Goal: Task Accomplishment & Management: Complete application form

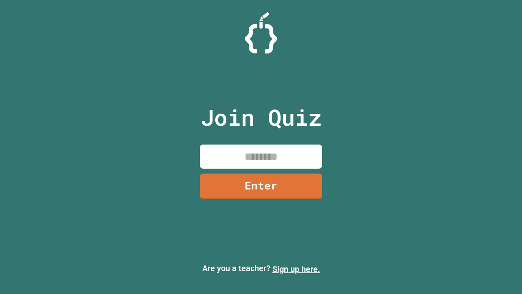
click at [296, 269] on link "Sign up here." at bounding box center [297, 269] width 48 height 10
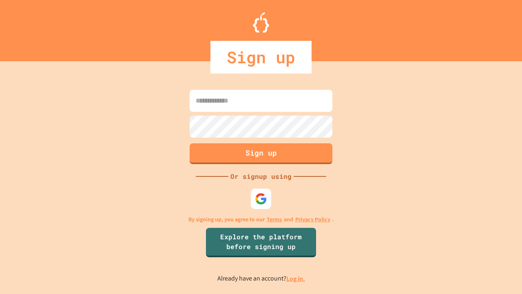
click at [296, 278] on link "Log in." at bounding box center [296, 278] width 19 height 9
